Goal: Task Accomplishment & Management: Manage account settings

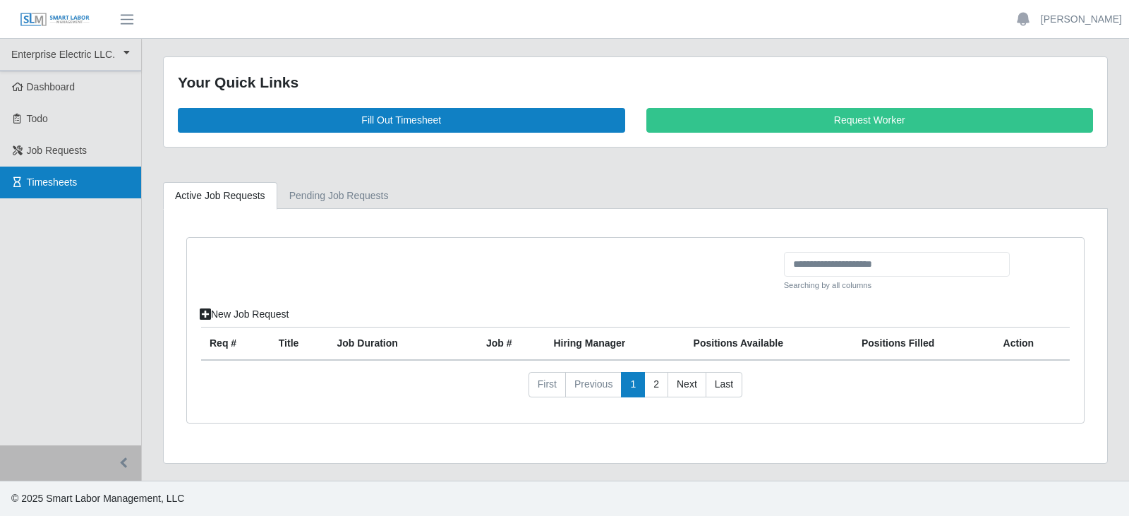
click at [41, 183] on span "Timesheets" at bounding box center [52, 181] width 51 height 11
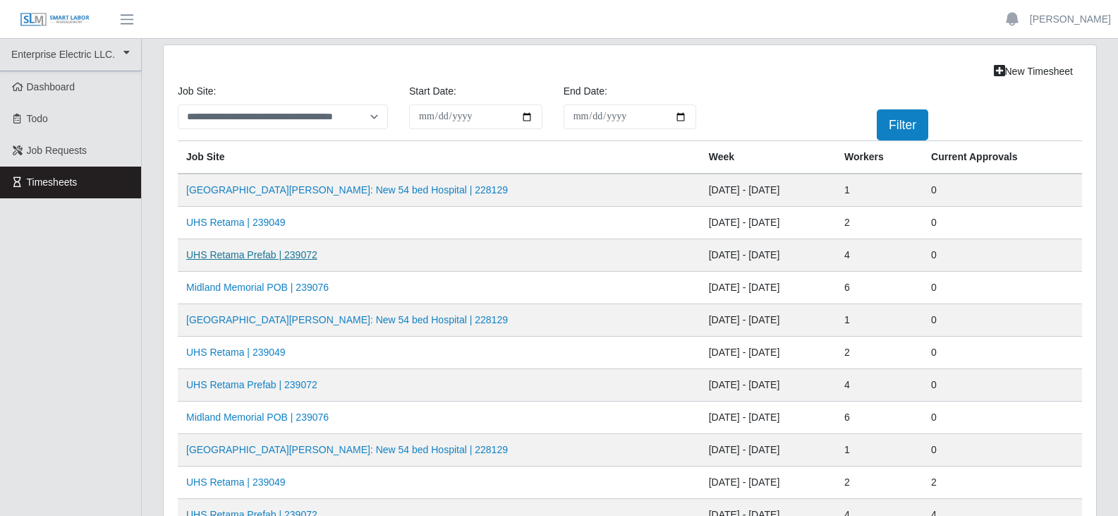
click at [274, 254] on link "UHS Retama Prefab | 239072" at bounding box center [251, 254] width 131 height 11
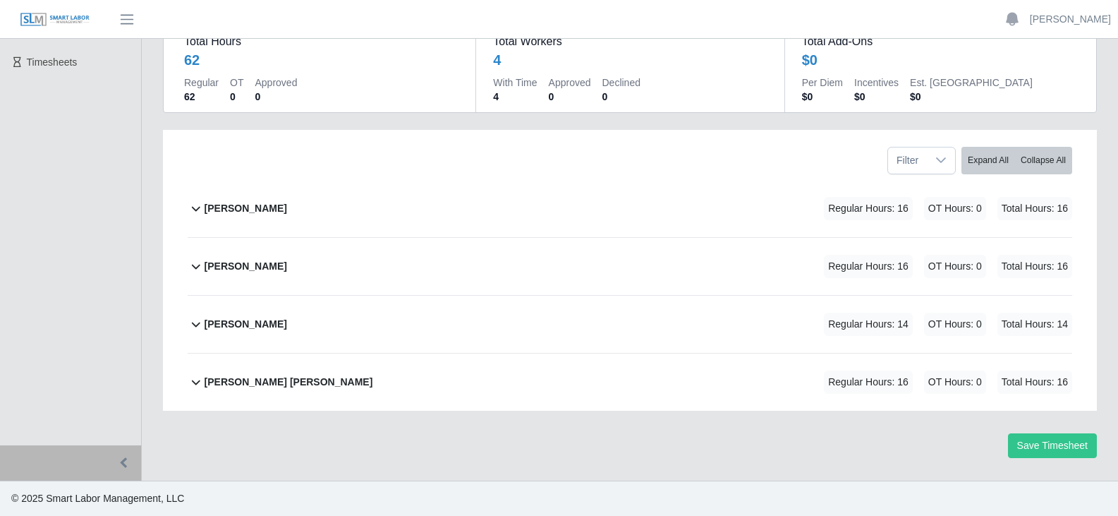
click at [254, 206] on b "David Balmaceda Rios" at bounding box center [246, 208] width 83 height 15
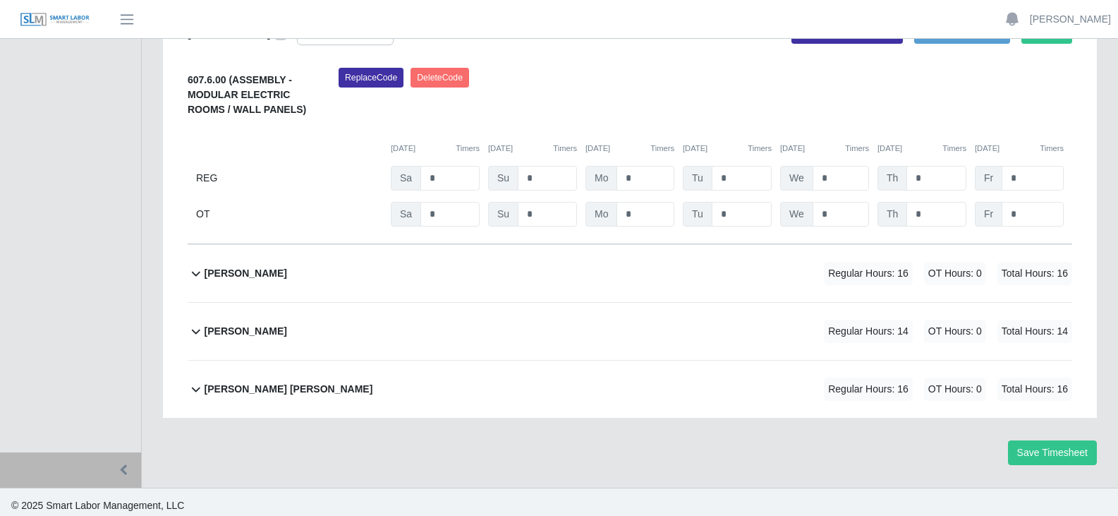
scroll to position [357, 0]
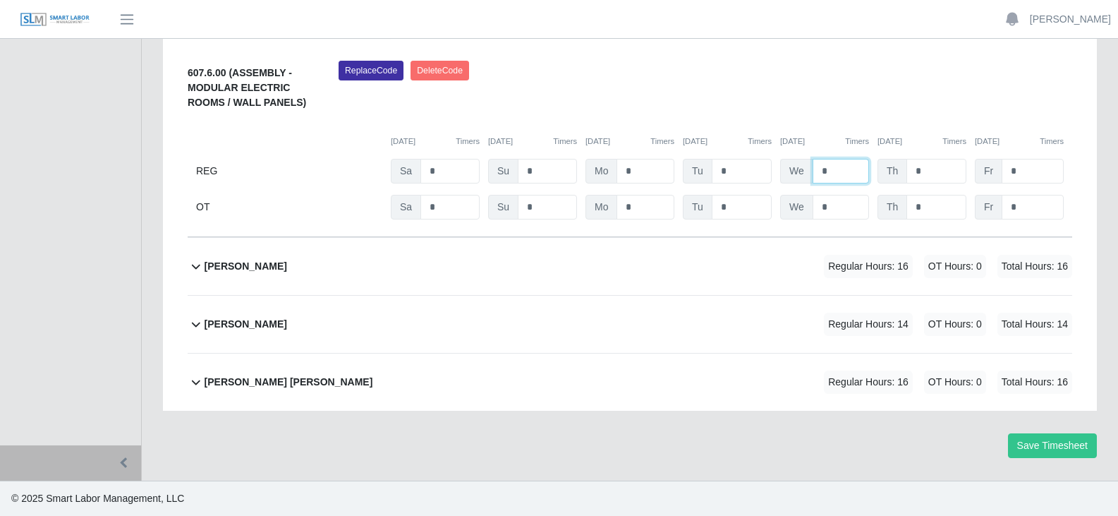
drag, startPoint x: 829, startPoint y: 171, endPoint x: 805, endPoint y: 168, distance: 24.2
click at [805, 168] on div "We *" at bounding box center [824, 171] width 89 height 25
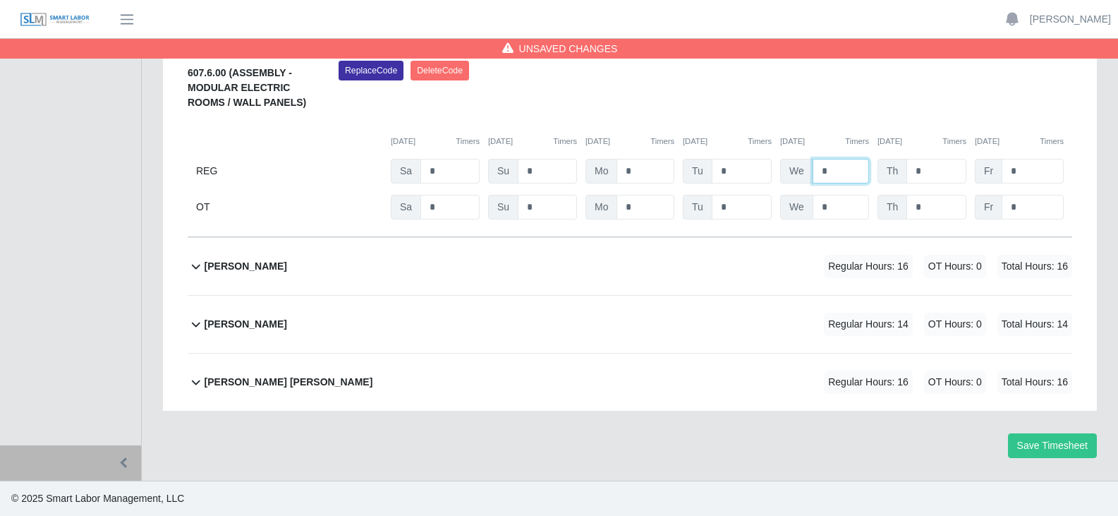
type input "*"
click at [245, 263] on b "Joseph Sanchez" at bounding box center [246, 266] width 83 height 15
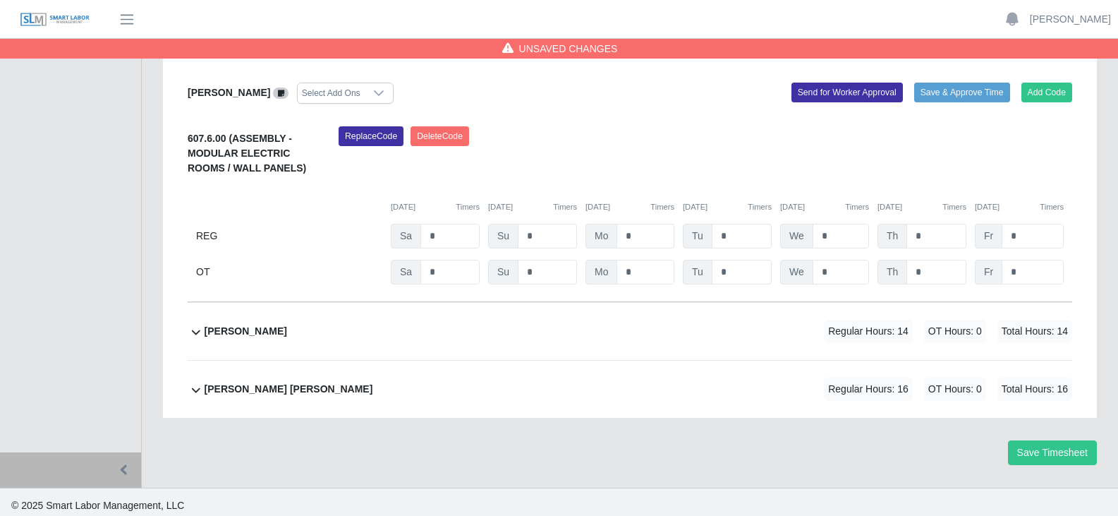
scroll to position [593, 0]
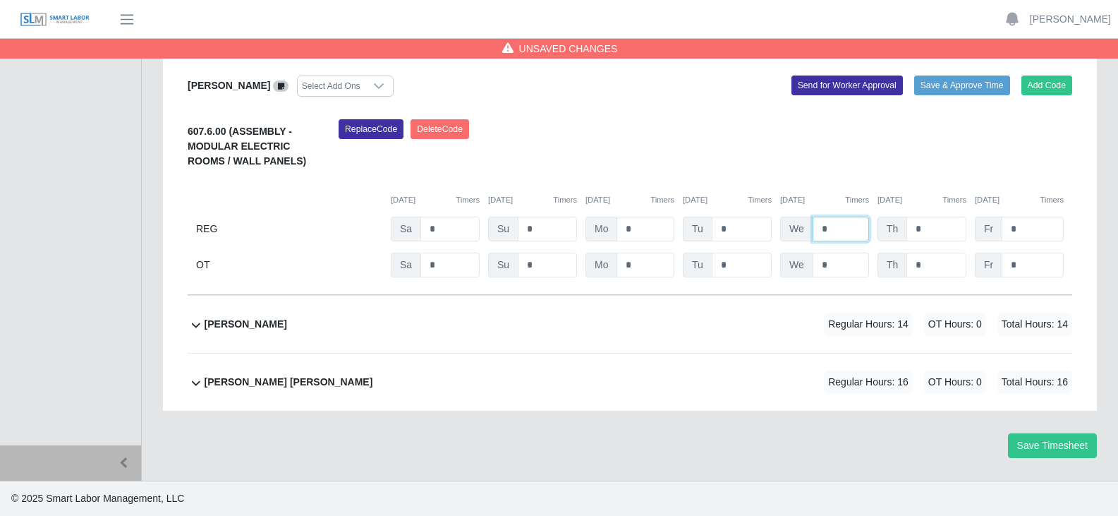
drag, startPoint x: 830, startPoint y: 229, endPoint x: 769, endPoint y: 222, distance: 61.7
click at [769, 222] on div "REG Sa * Su * Mo * Tu * We * Th * Fr *" at bounding box center [630, 229] width 884 height 25
type input "*"
click at [265, 326] on b "Pablo Hernandez" at bounding box center [246, 324] width 83 height 15
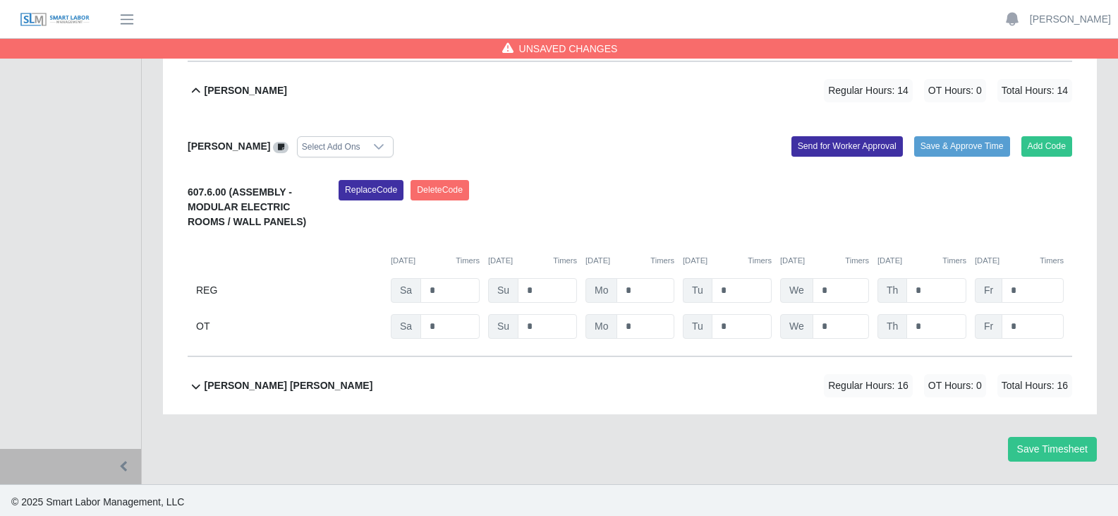
scroll to position [830, 0]
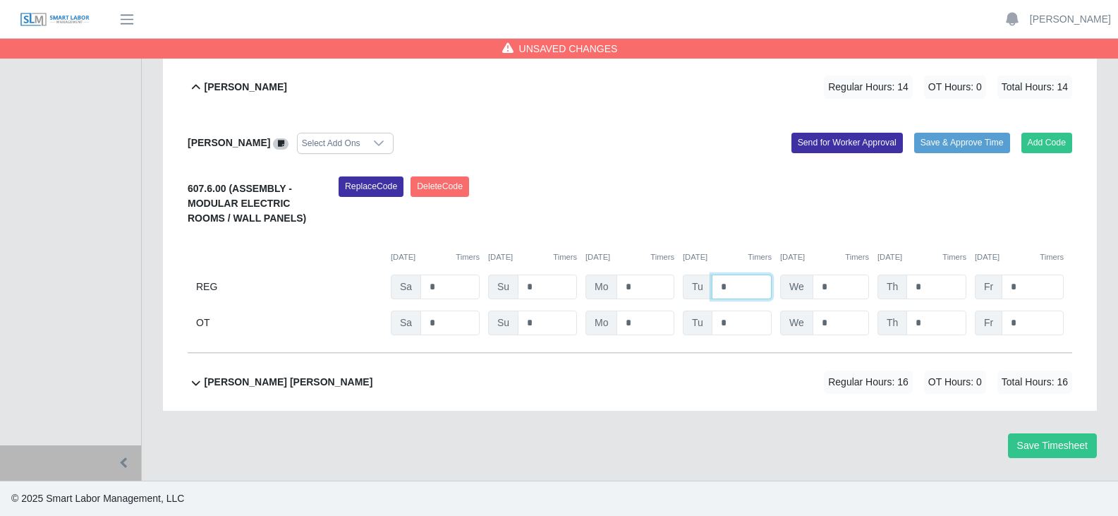
drag, startPoint x: 726, startPoint y: 284, endPoint x: 704, endPoint y: 284, distance: 21.9
type input "*"
click at [841, 289] on input "*" at bounding box center [841, 286] width 56 height 25
click at [262, 379] on b "Victor Francisco Garcias Perez" at bounding box center [289, 382] width 169 height 15
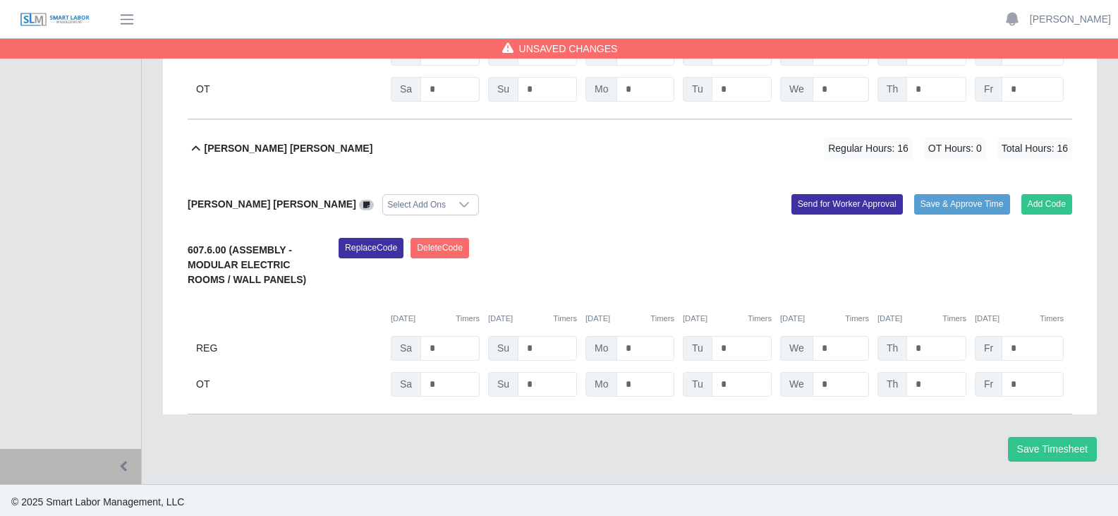
scroll to position [1067, 0]
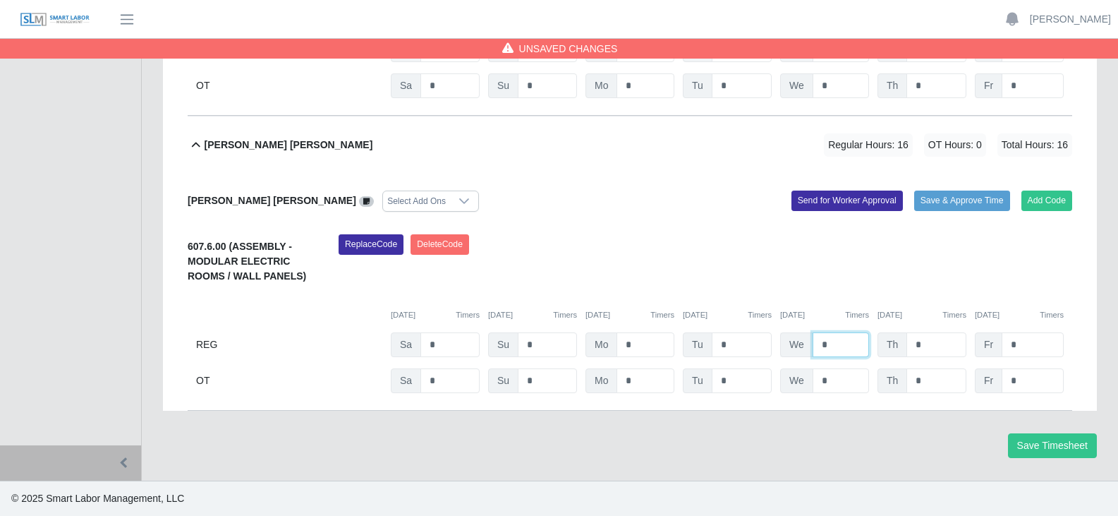
drag, startPoint x: 829, startPoint y: 345, endPoint x: 805, endPoint y: 347, distance: 24.1
type input "*"
click at [923, 342] on input "*" at bounding box center [936, 344] width 60 height 25
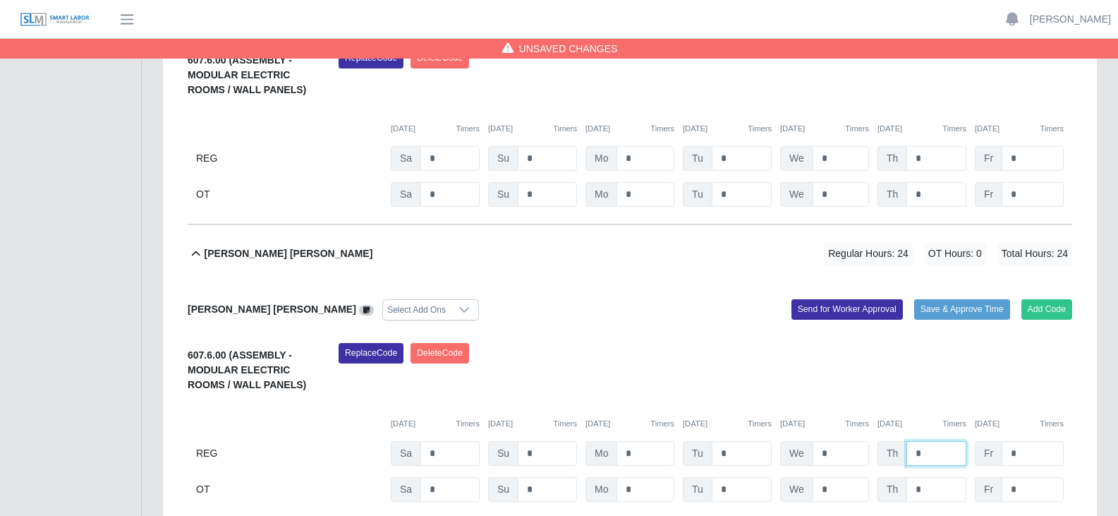
scroll to position [926, 0]
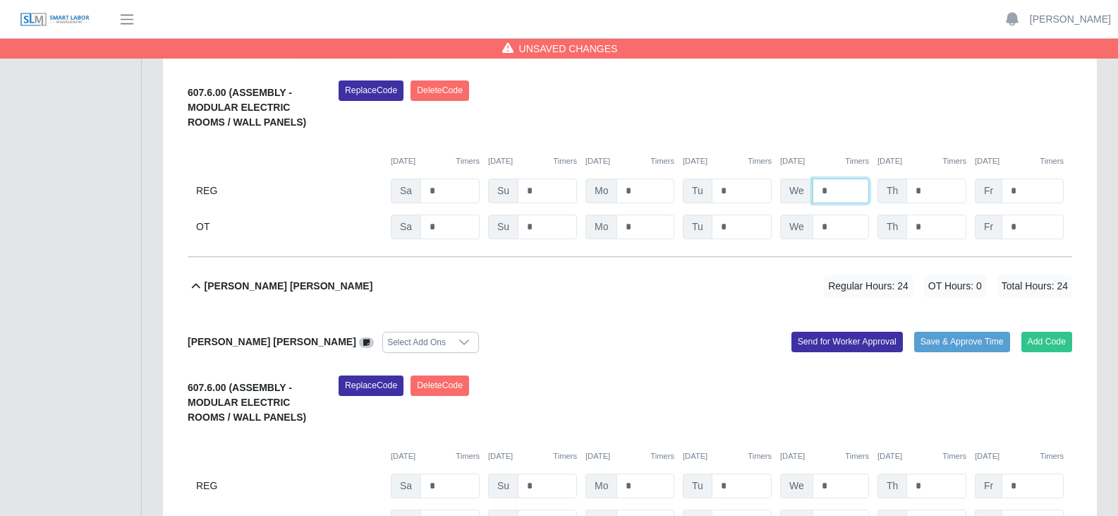
drag, startPoint x: 830, startPoint y: 188, endPoint x: 799, endPoint y: 188, distance: 31.0
type input "*"
click at [941, 193] on input "*" at bounding box center [936, 190] width 60 height 25
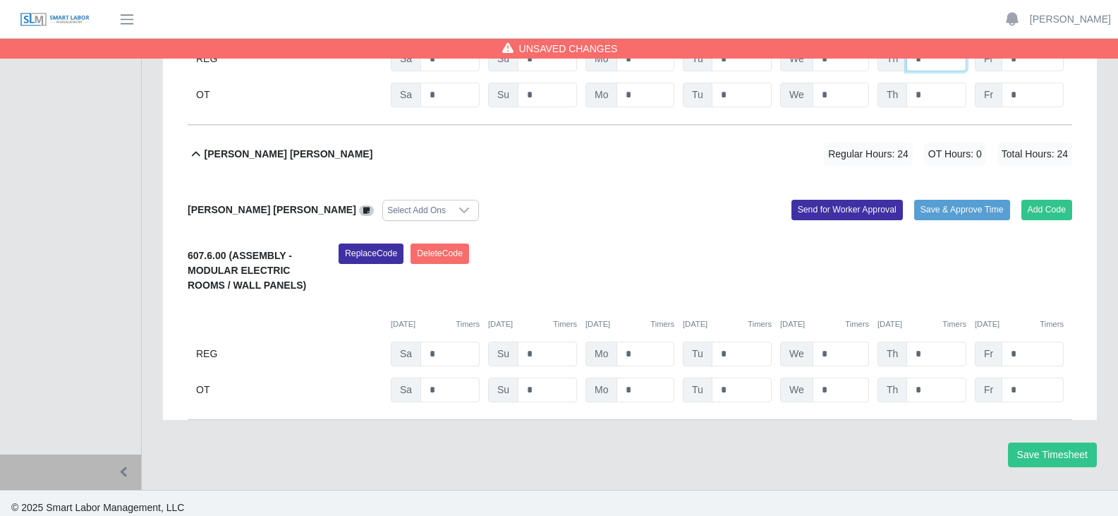
scroll to position [1067, 0]
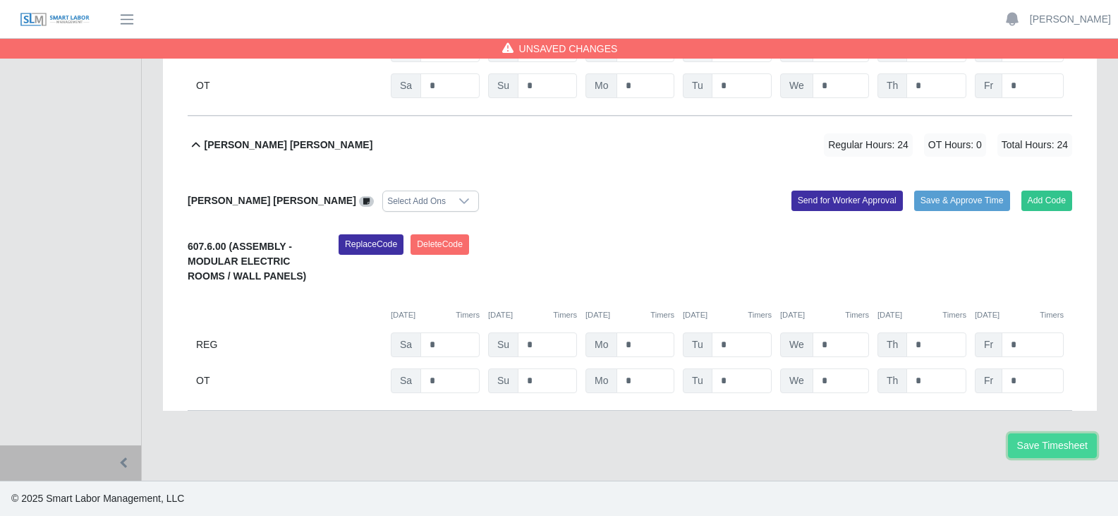
click at [1044, 448] on button "Save Timesheet" at bounding box center [1052, 445] width 89 height 25
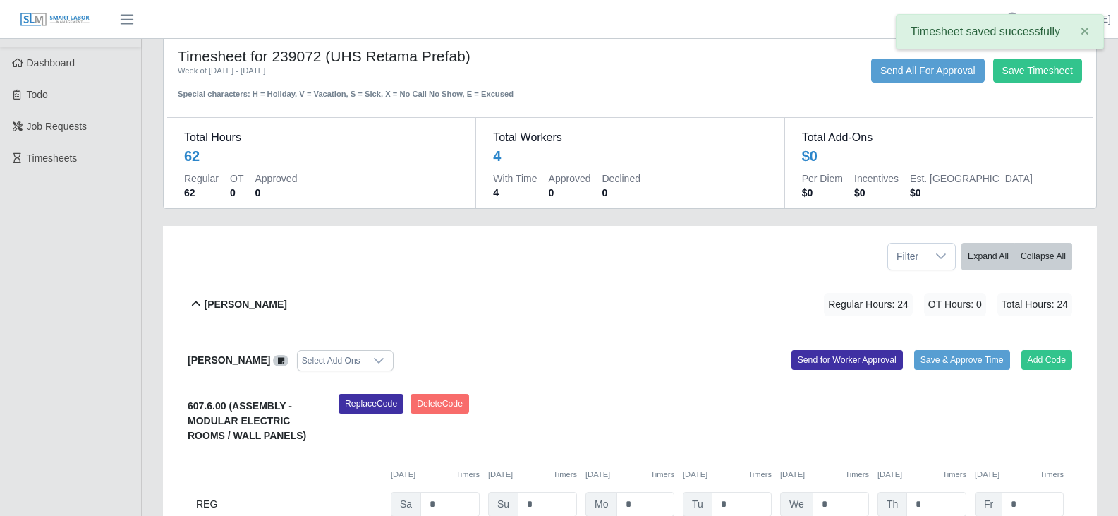
scroll to position [0, 0]
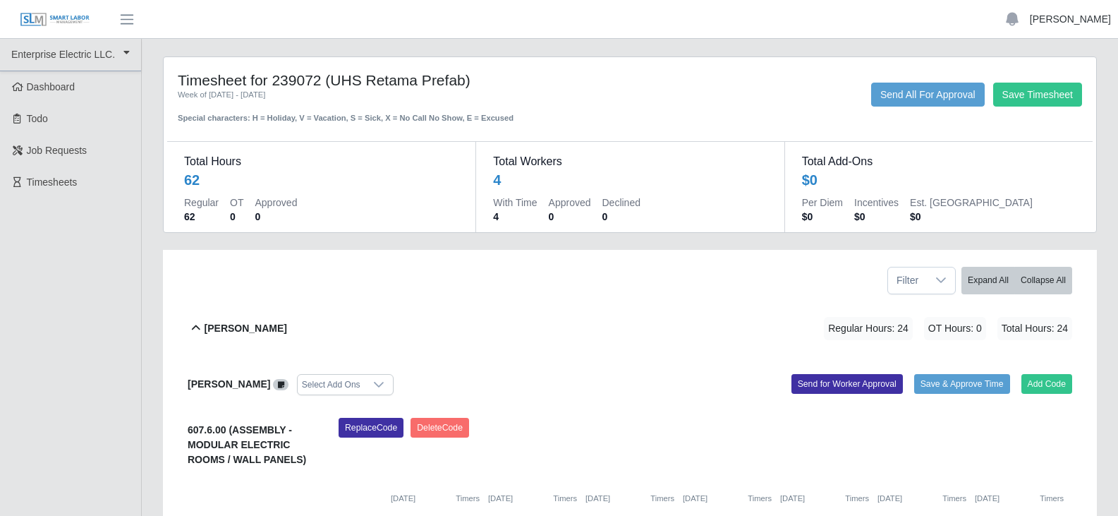
click at [1080, 21] on link "[PERSON_NAME]" at bounding box center [1070, 19] width 81 height 15
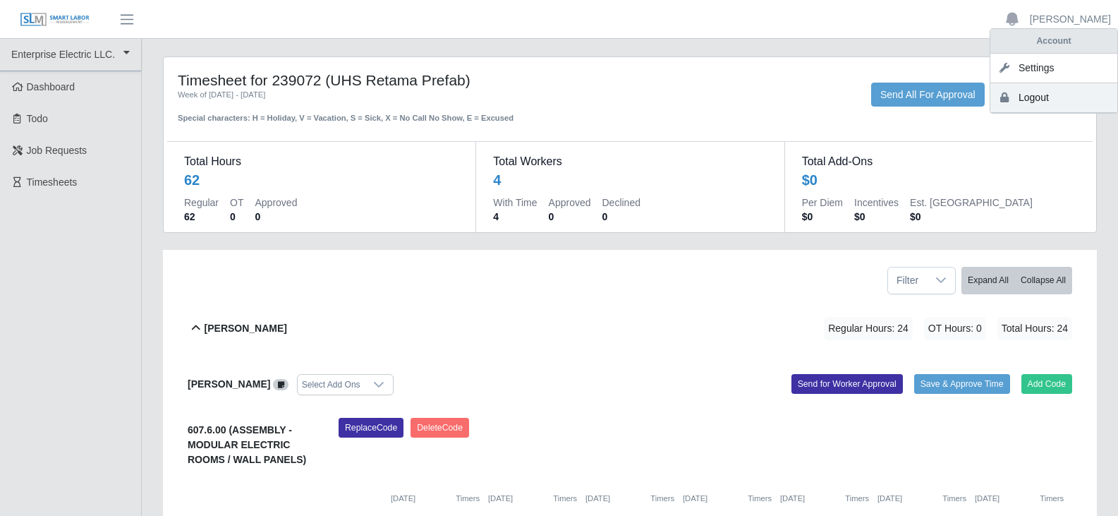
click at [1024, 95] on link "Logout" at bounding box center [1053, 98] width 127 height 30
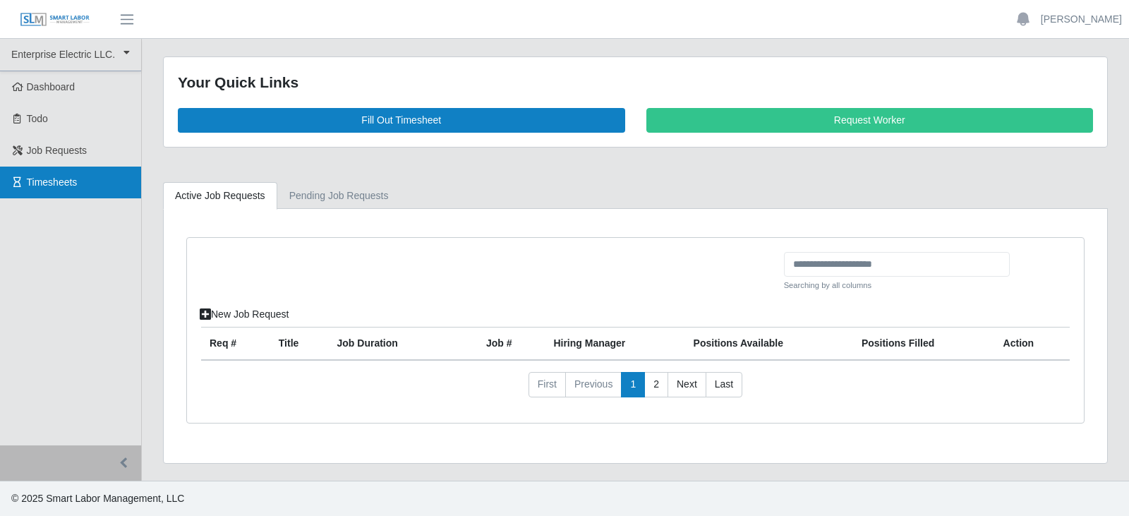
click at [52, 185] on span "Timesheets" at bounding box center [52, 181] width 51 height 11
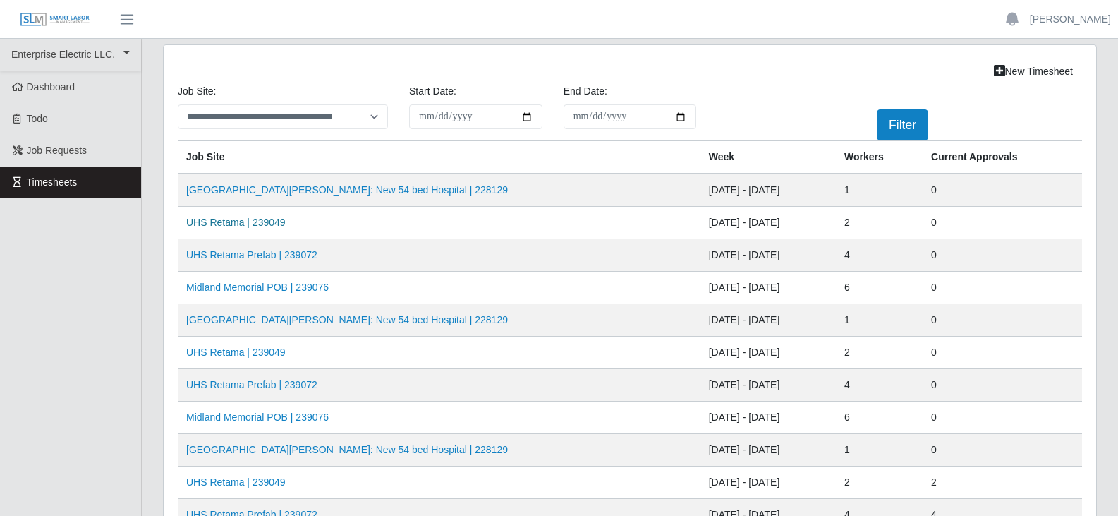
click at [261, 223] on link "UHS Retama | 239049" at bounding box center [235, 222] width 99 height 11
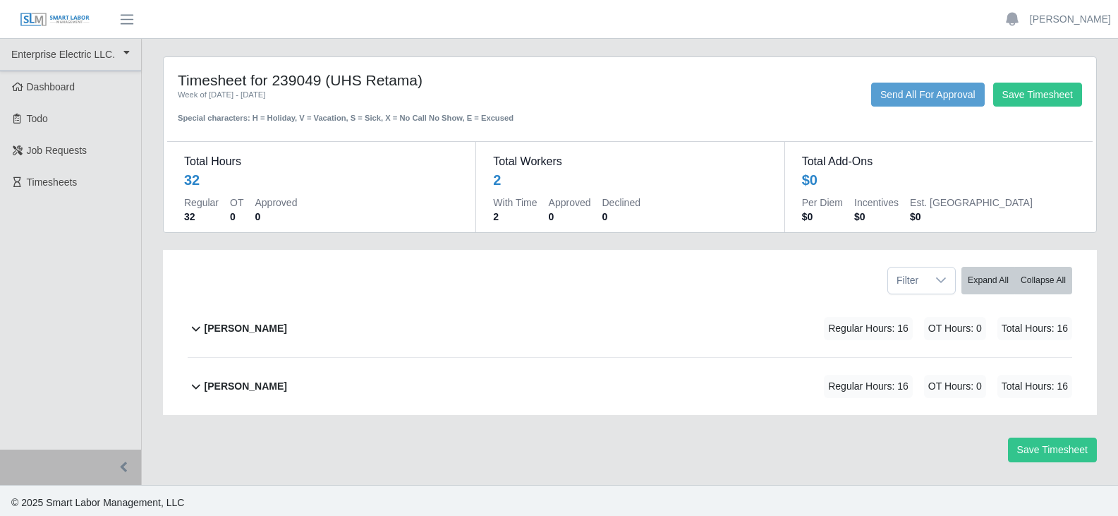
click at [251, 329] on b "[PERSON_NAME]" at bounding box center [246, 328] width 83 height 15
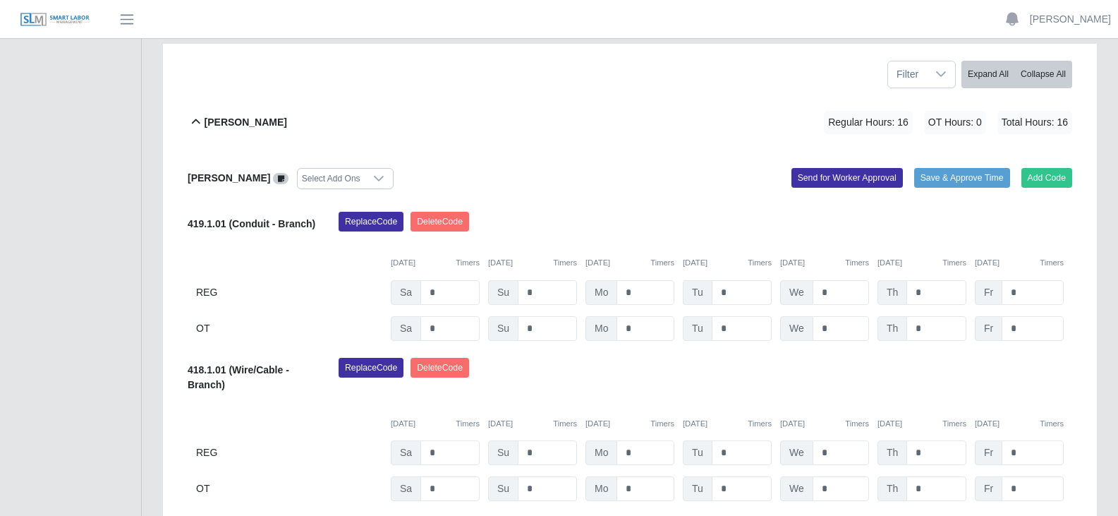
scroll to position [231, 0]
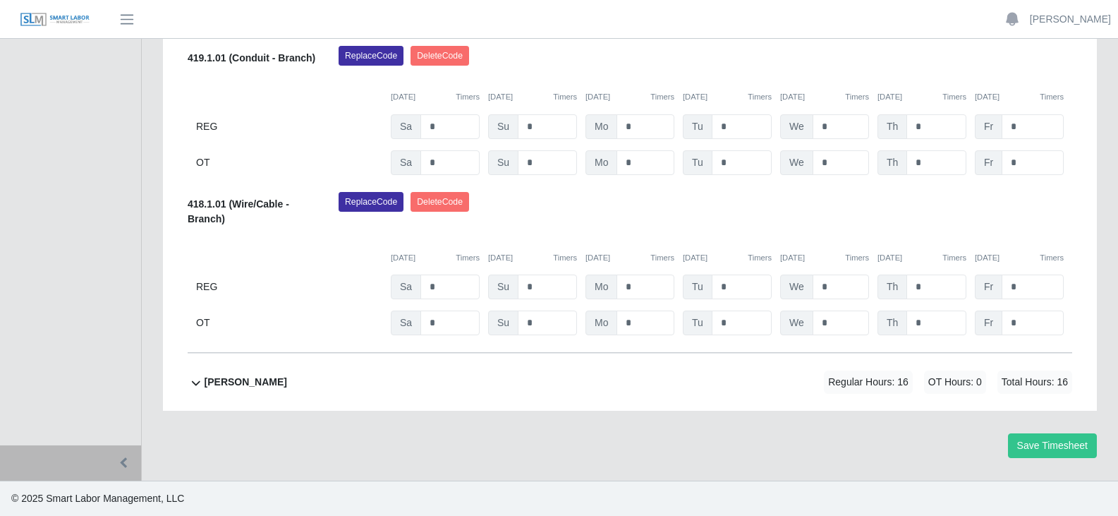
click at [271, 382] on b "[PERSON_NAME]" at bounding box center [246, 382] width 83 height 15
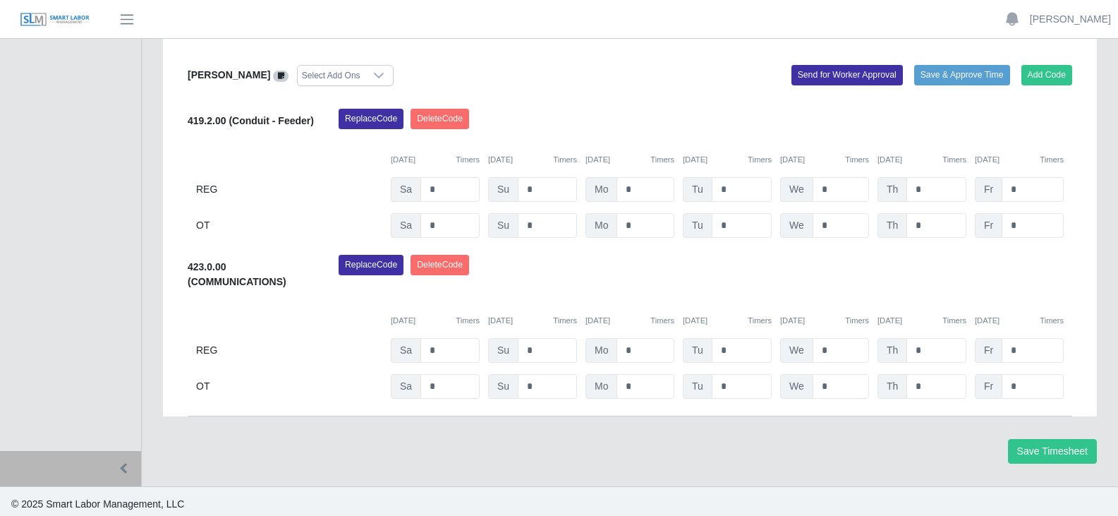
scroll to position [740, 0]
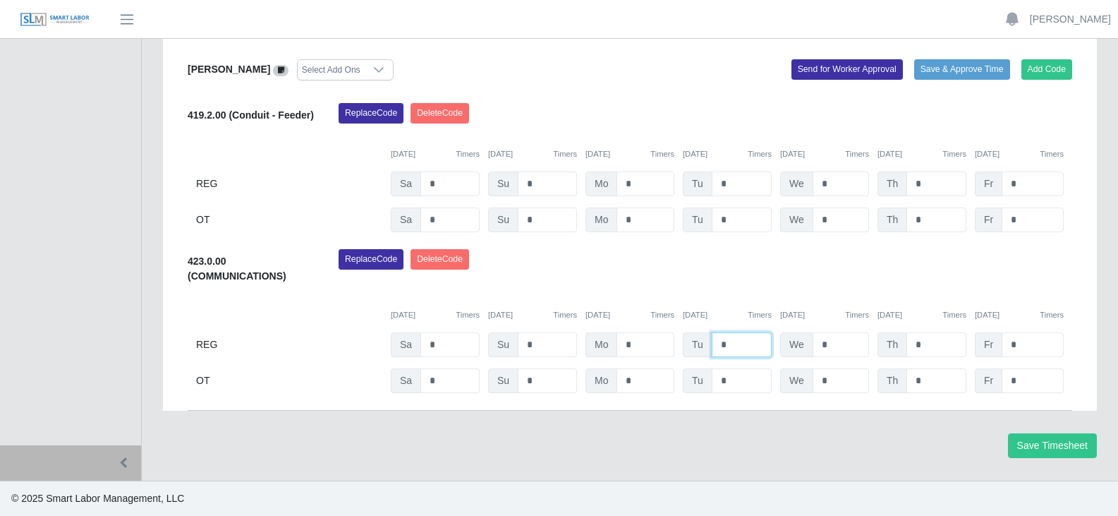
drag, startPoint x: 738, startPoint y: 345, endPoint x: 670, endPoint y: 345, distance: 67.7
click at [671, 345] on div "REG Sa * Su * Mo * Tu * We * Th * Fr *" at bounding box center [630, 344] width 884 height 25
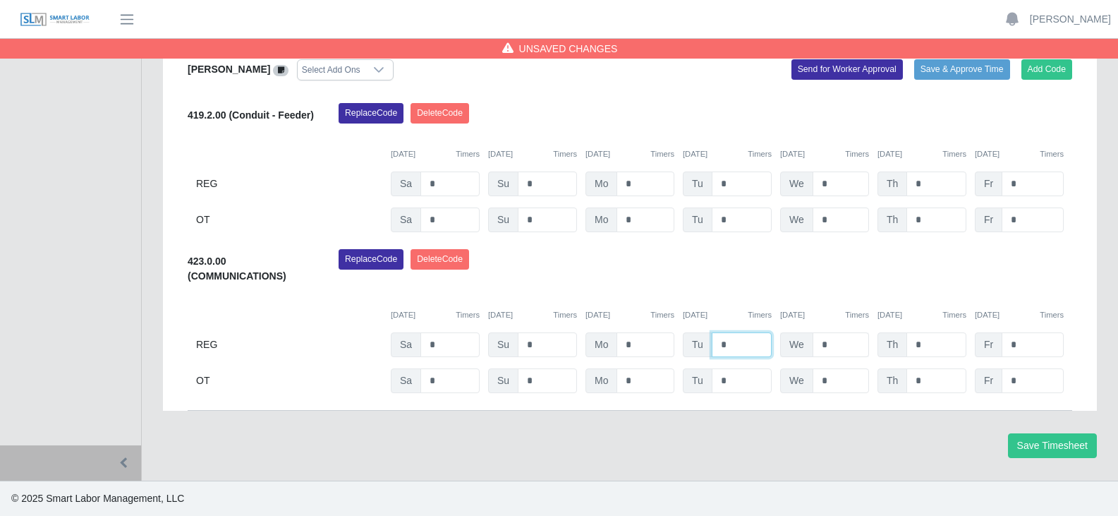
type input "*"
click at [864, 344] on input "*" at bounding box center [841, 344] width 56 height 25
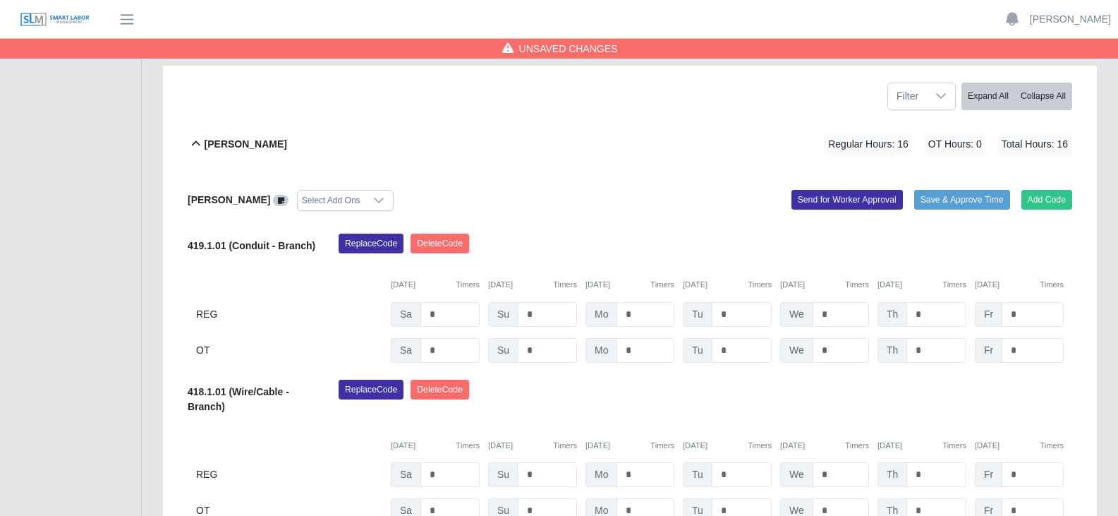
scroll to position [176, 0]
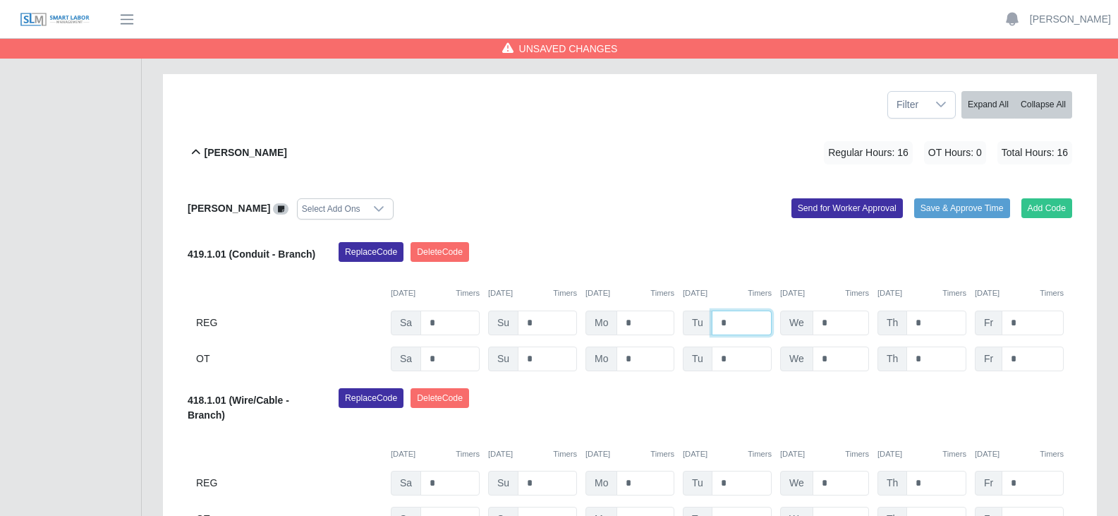
drag, startPoint x: 733, startPoint y: 324, endPoint x: 694, endPoint y: 324, distance: 38.8
click at [694, 324] on div "Tu *" at bounding box center [727, 322] width 89 height 25
type input "*"
click at [840, 321] on input "*" at bounding box center [841, 322] width 56 height 25
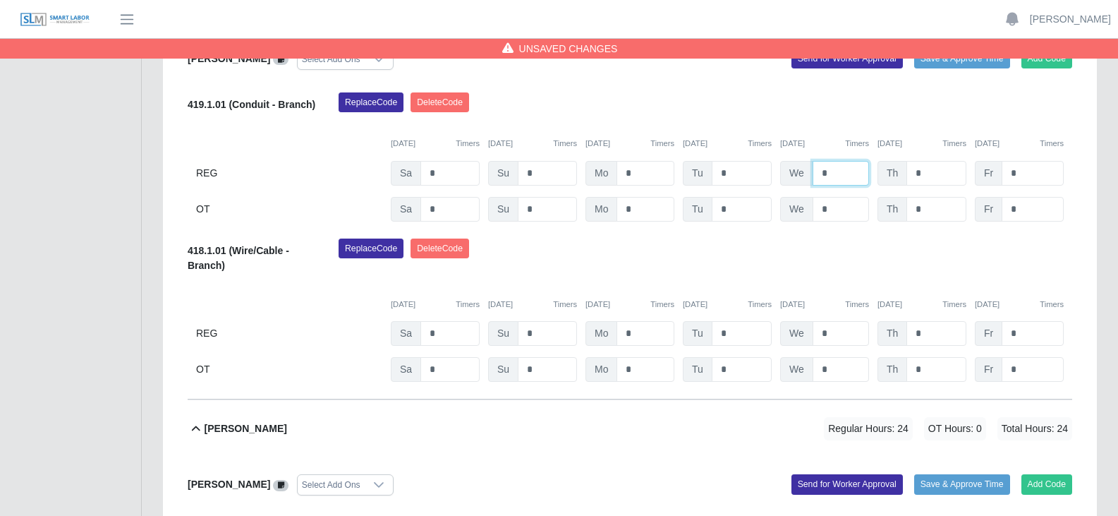
scroll to position [387, 0]
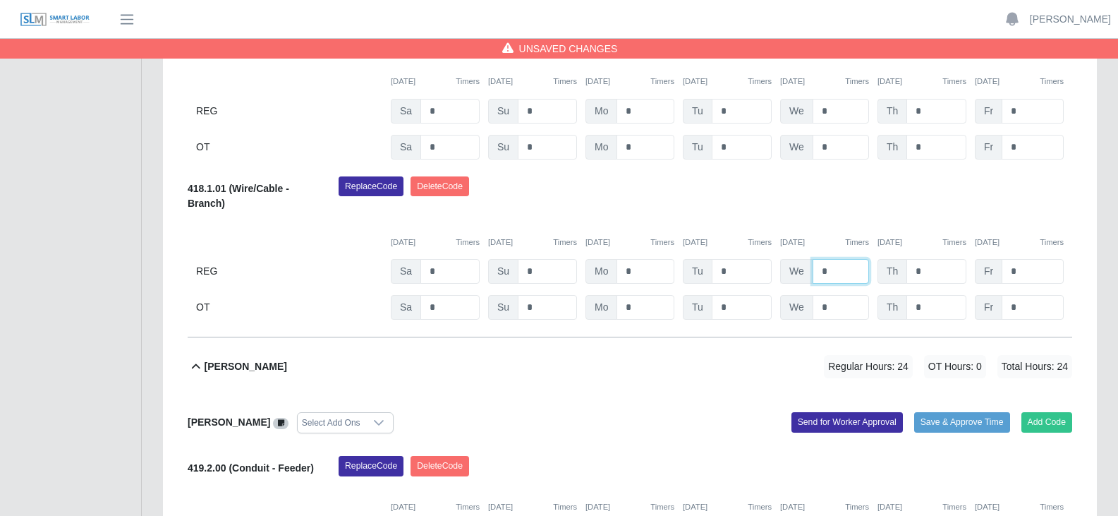
click at [837, 278] on input "*" at bounding box center [841, 271] width 56 height 25
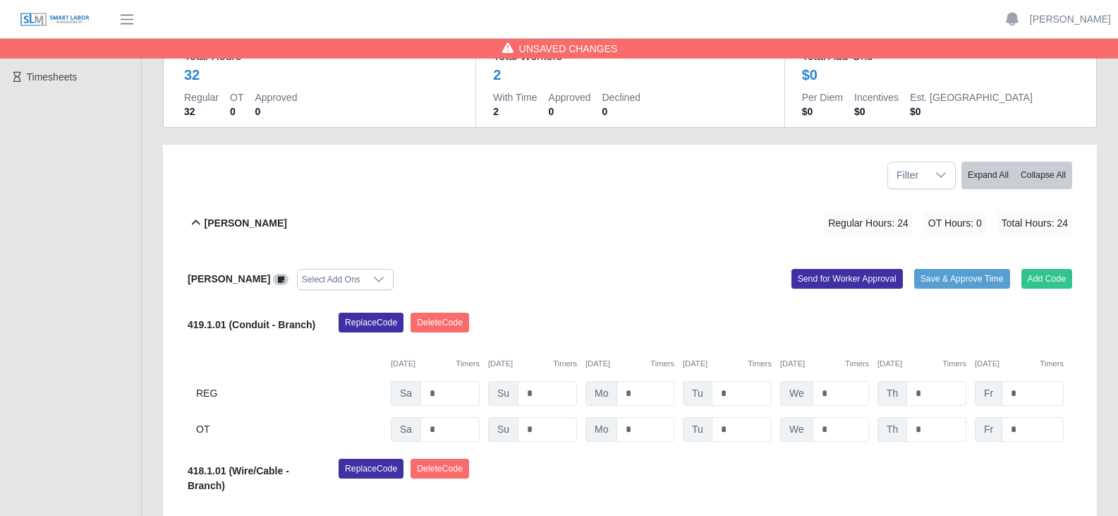
scroll to position [176, 0]
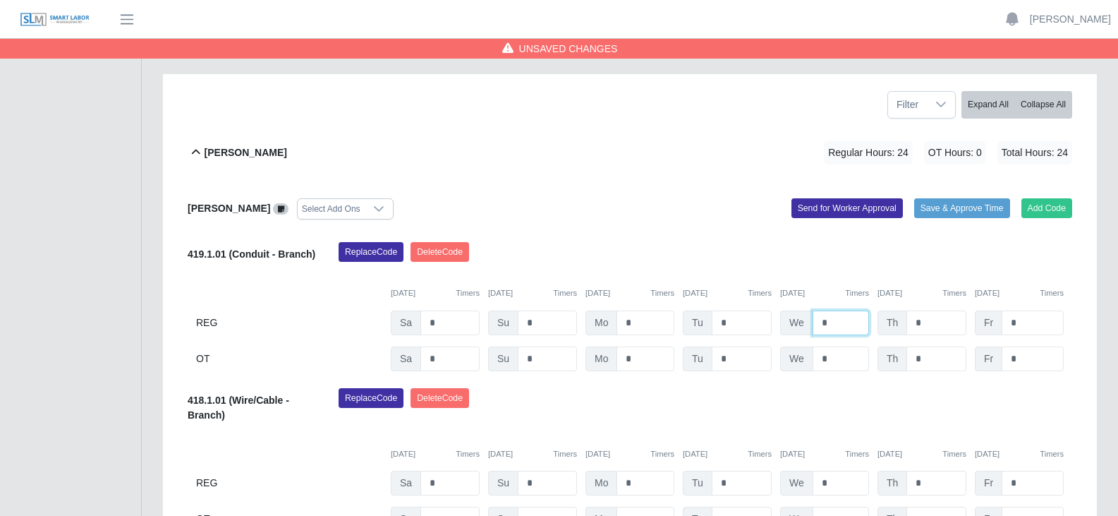
drag, startPoint x: 834, startPoint y: 321, endPoint x: 813, endPoint y: 323, distance: 20.6
click at [813, 323] on input "*" at bounding box center [841, 322] width 56 height 25
click at [925, 324] on input "*" at bounding box center [936, 322] width 60 height 25
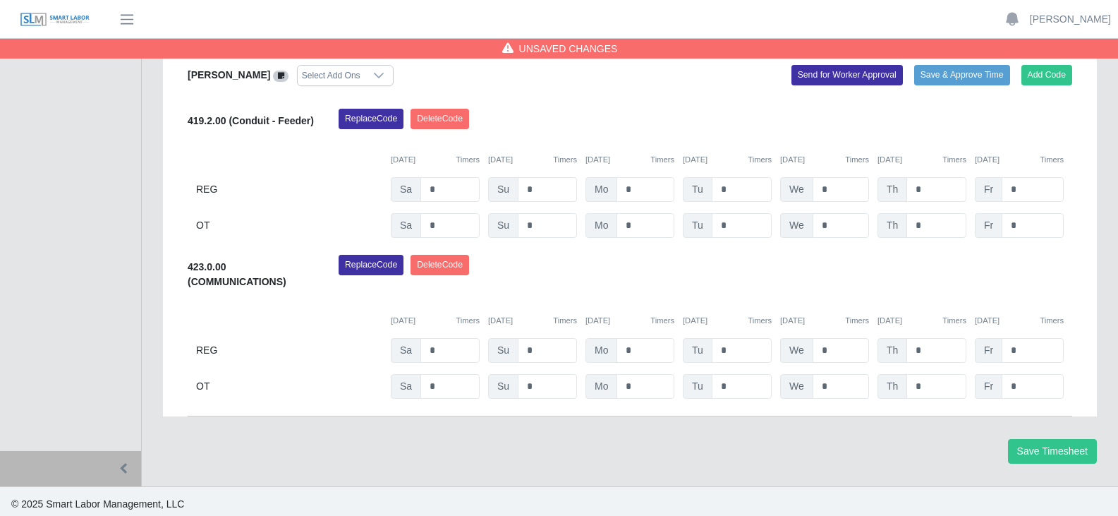
scroll to position [740, 0]
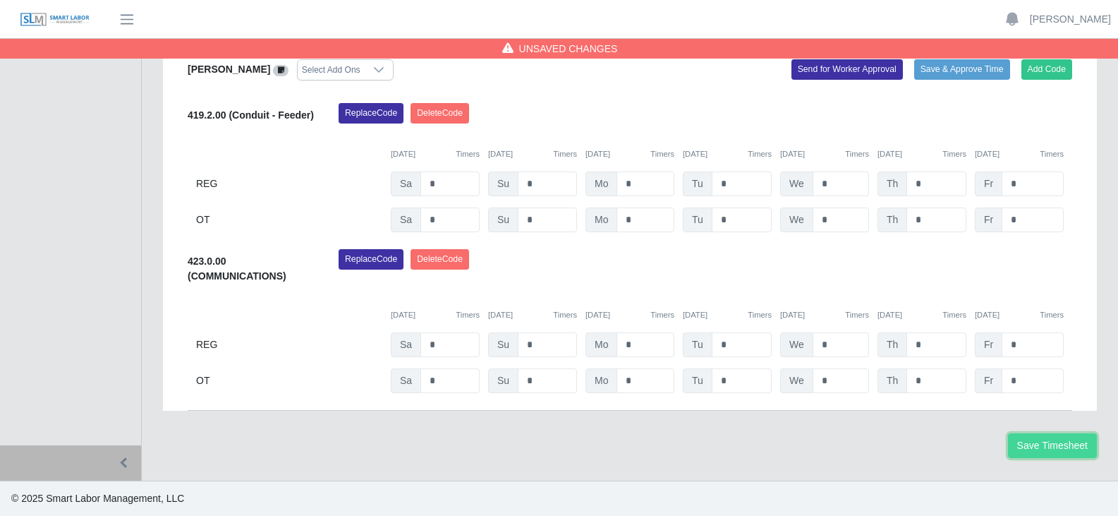
click at [1048, 439] on button "Save Timesheet" at bounding box center [1052, 445] width 89 height 25
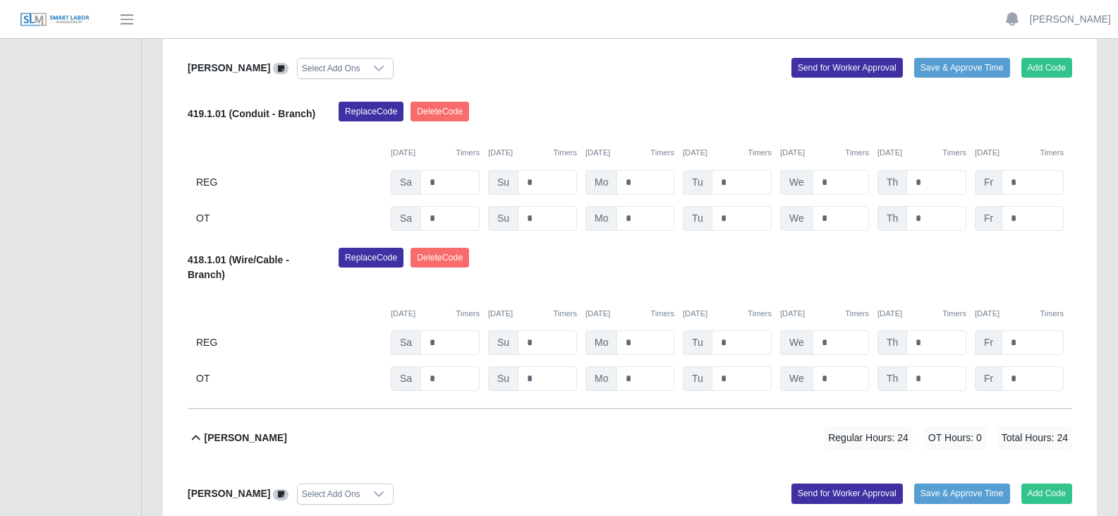
scroll to position [317, 0]
drag, startPoint x: 837, startPoint y: 183, endPoint x: 810, endPoint y: 182, distance: 26.8
click at [810, 182] on div "We *" at bounding box center [824, 181] width 89 height 25
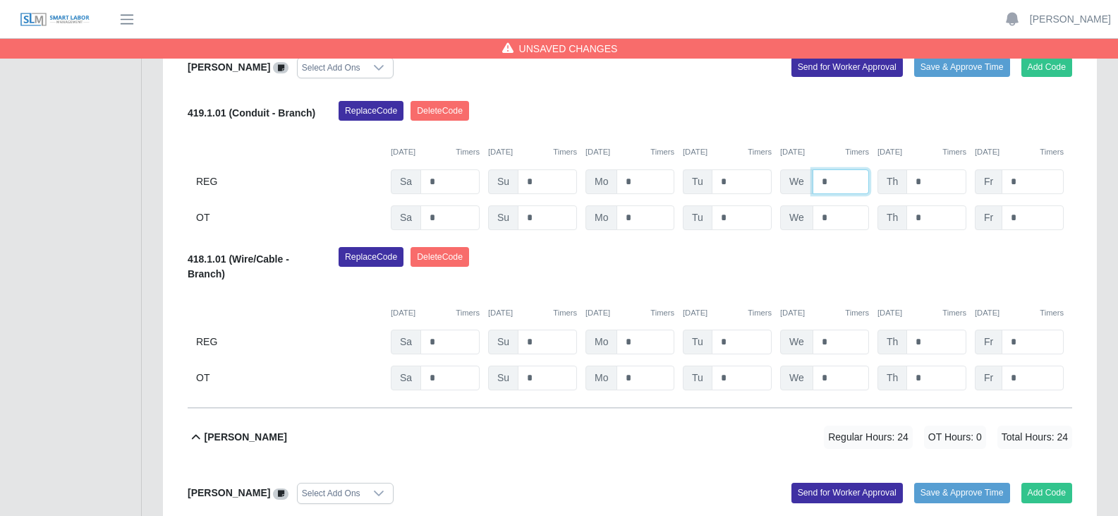
type input "*"
click at [749, 178] on input "*" at bounding box center [742, 181] width 60 height 25
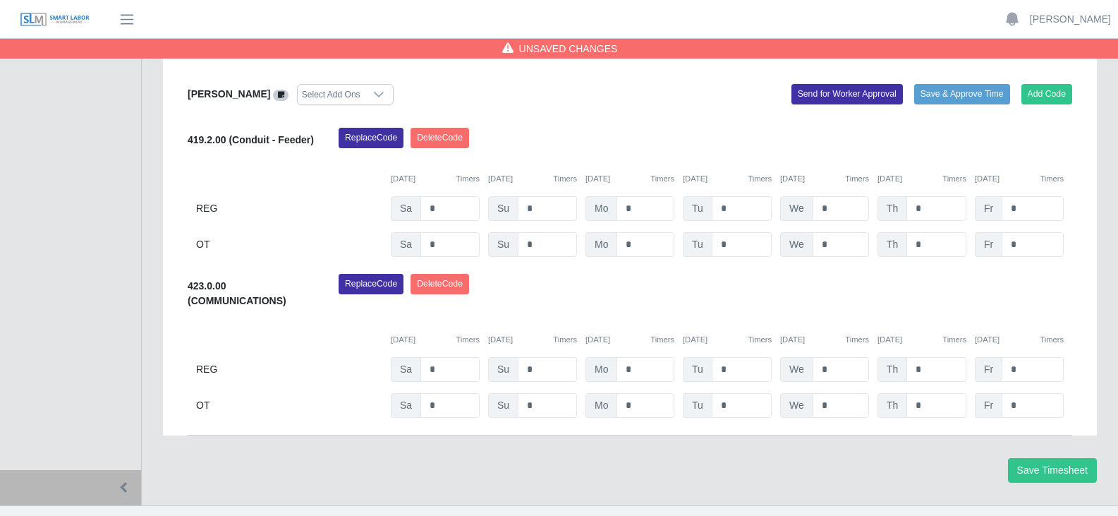
scroll to position [740, 0]
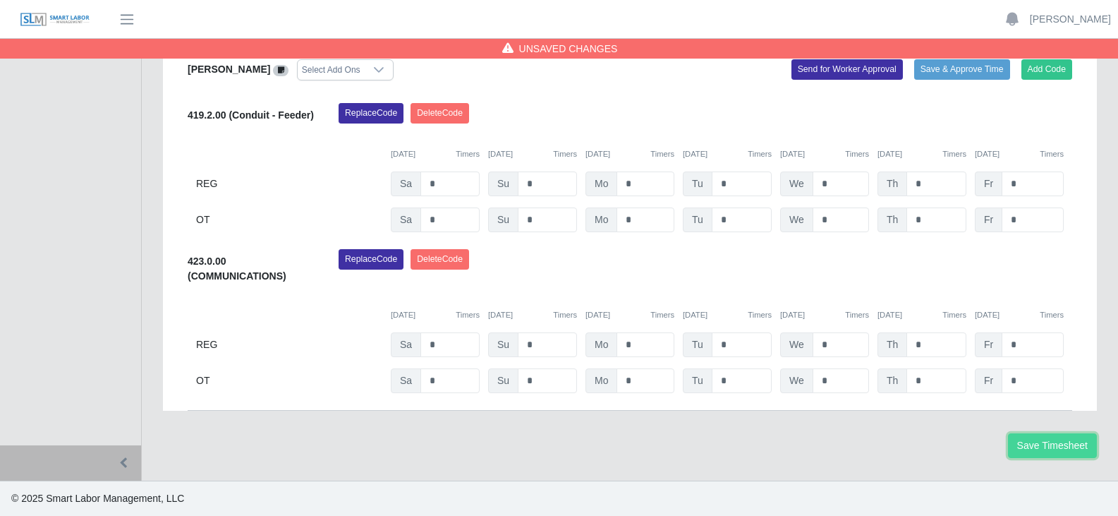
click at [1043, 447] on button "Save Timesheet" at bounding box center [1052, 445] width 89 height 25
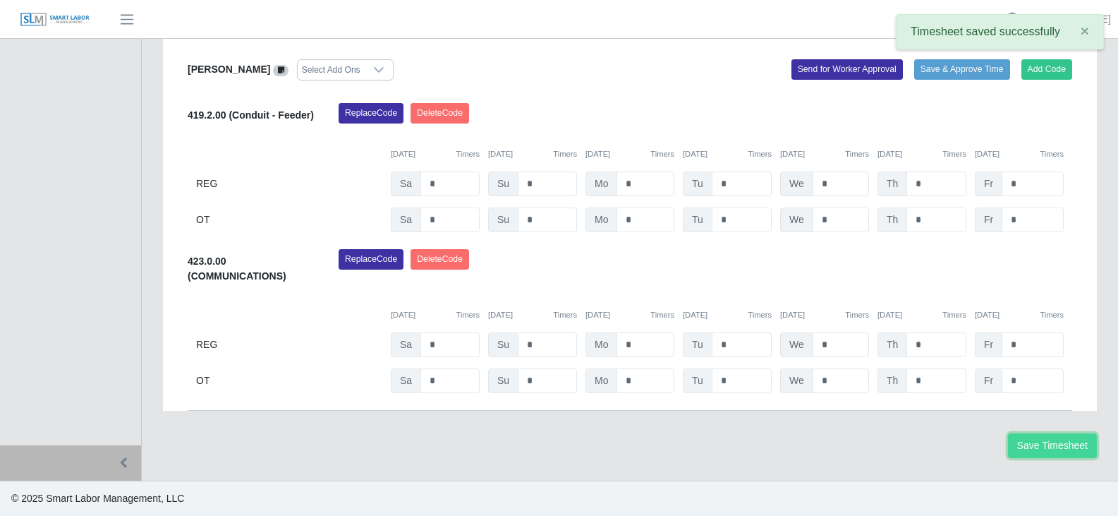
click at [1037, 442] on button "Save Timesheet" at bounding box center [1052, 445] width 89 height 25
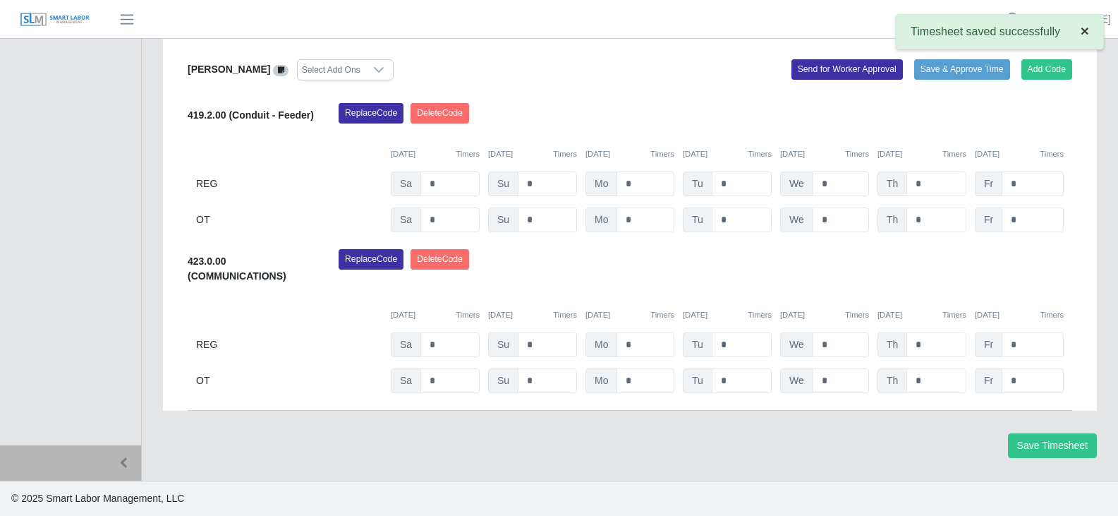
click at [1086, 33] on span "×" at bounding box center [1085, 31] width 8 height 16
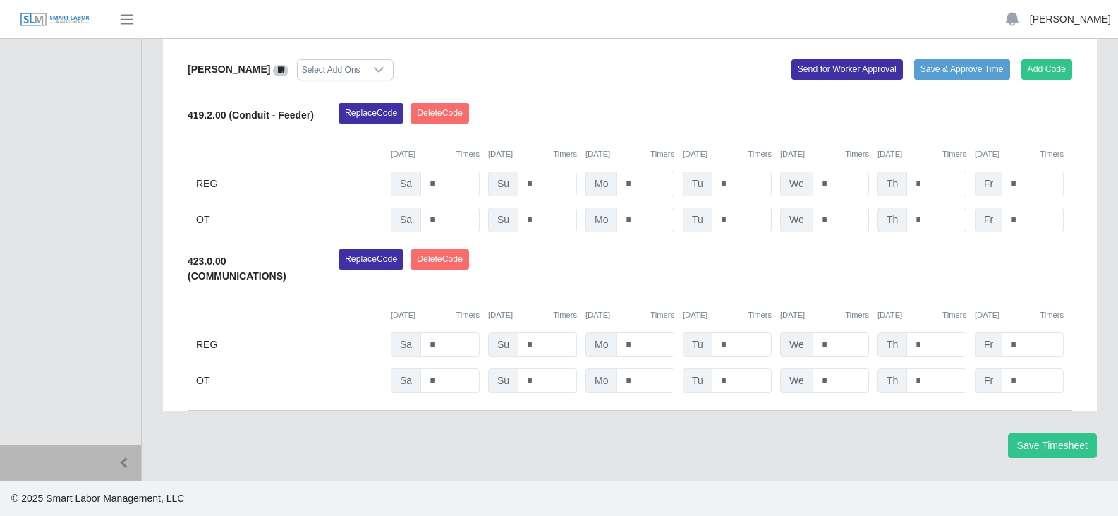
click at [1093, 21] on link "[PERSON_NAME]" at bounding box center [1070, 19] width 81 height 15
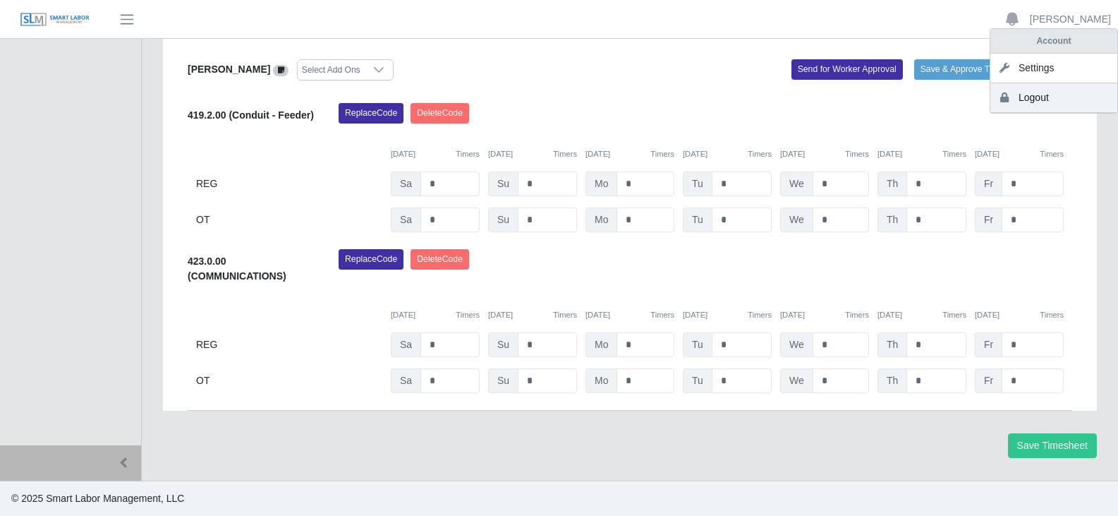
click at [1047, 97] on link "Logout" at bounding box center [1053, 98] width 127 height 30
